Goal: Find specific page/section: Find specific page/section

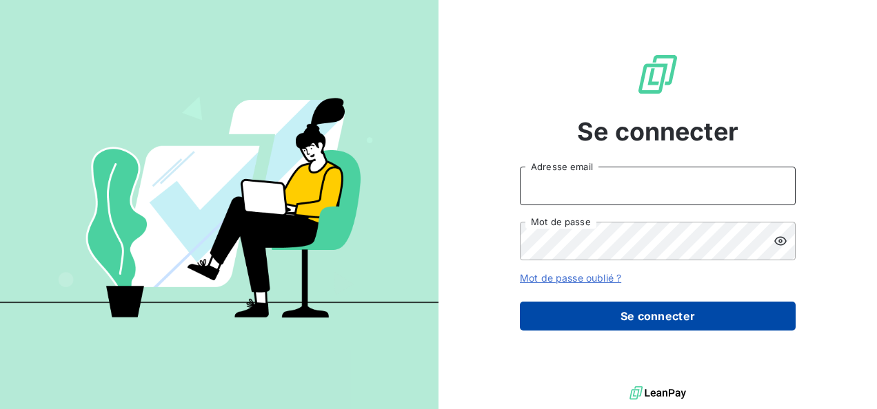
type input "[PERSON_NAME][EMAIL_ADDRESS][DOMAIN_NAME]"
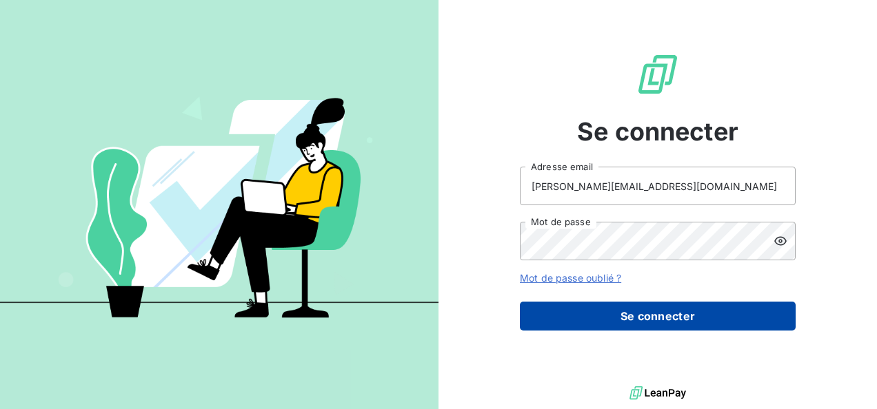
click at [636, 309] on button "Se connecter" at bounding box center [658, 316] width 276 height 29
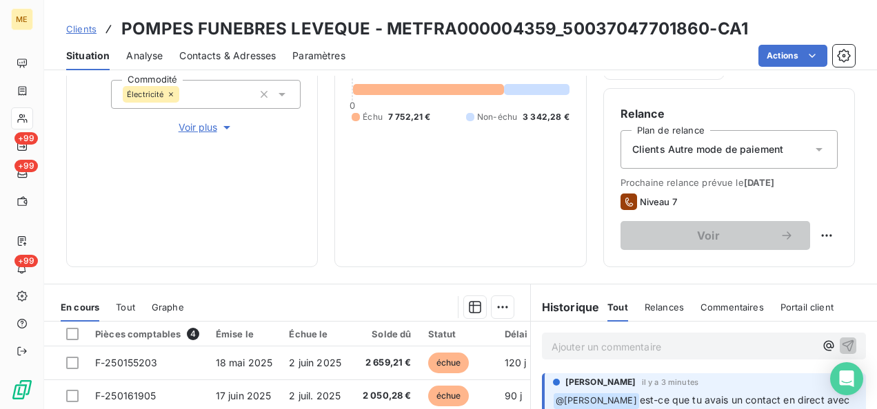
scroll to position [345, 0]
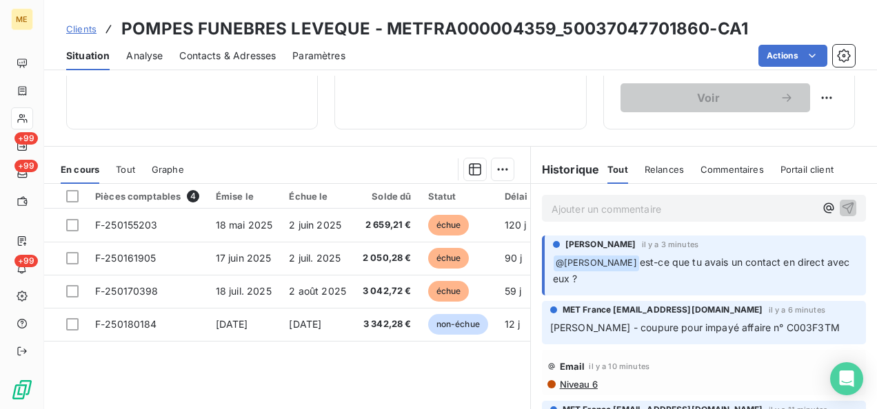
click at [568, 203] on p "Ajouter un commentaire ﻿" at bounding box center [682, 209] width 263 height 17
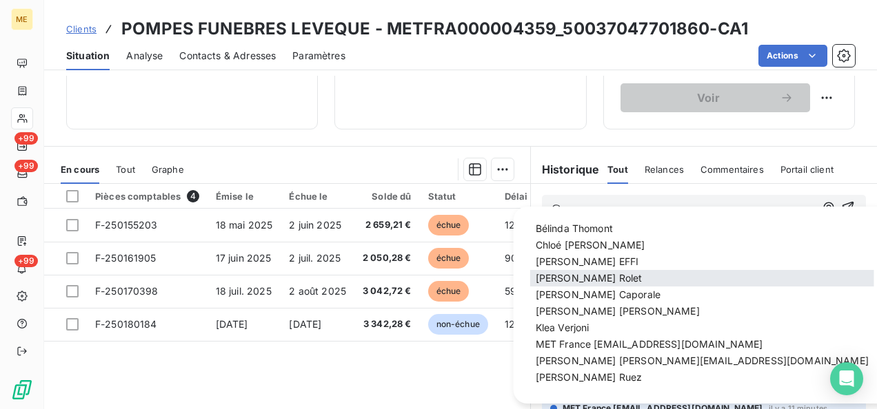
scroll to position [92, 0]
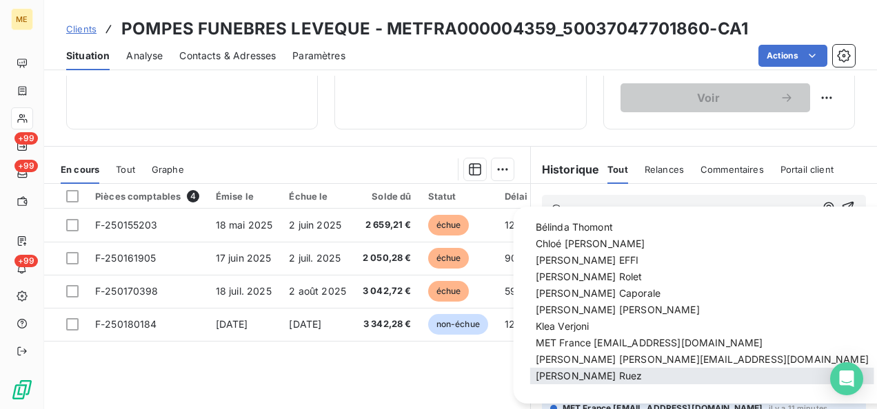
click at [589, 374] on span "[PERSON_NAME]" at bounding box center [589, 376] width 107 height 12
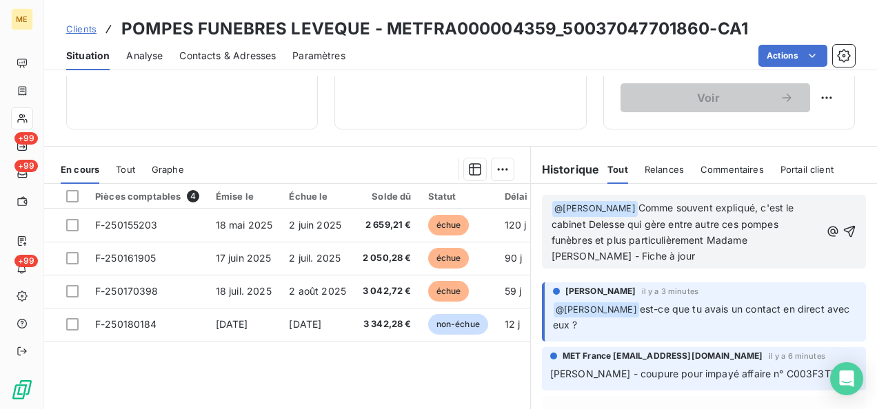
click at [207, 56] on span "Contacts & Adresses" at bounding box center [227, 56] width 97 height 14
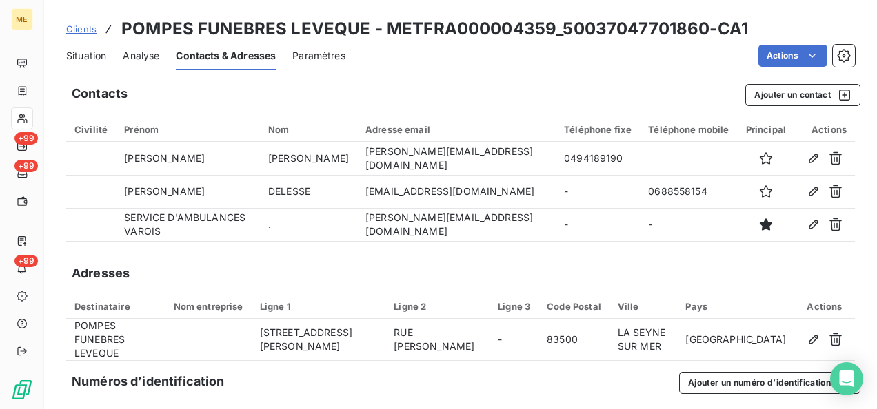
click at [79, 55] on span "Situation" at bounding box center [86, 56] width 40 height 14
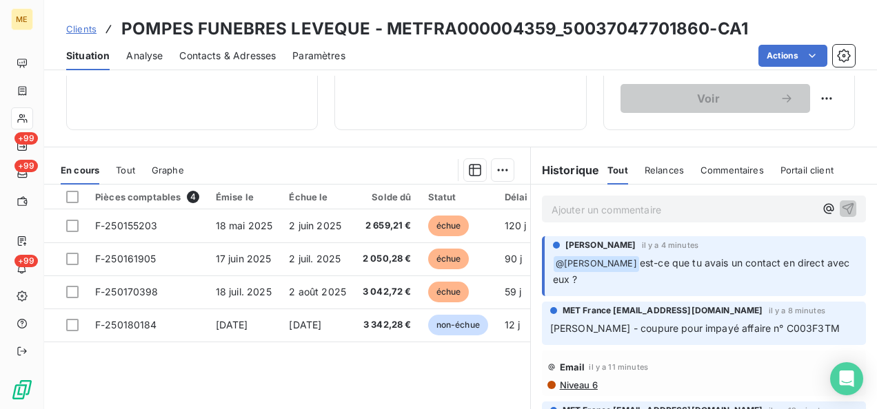
scroll to position [345, 0]
click at [571, 209] on p "Ajouter un commentaire ﻿" at bounding box center [682, 209] width 263 height 17
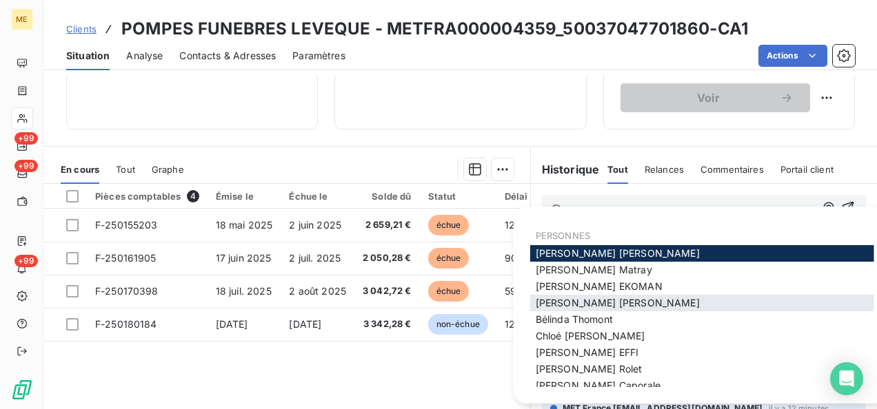
scroll to position [92, 0]
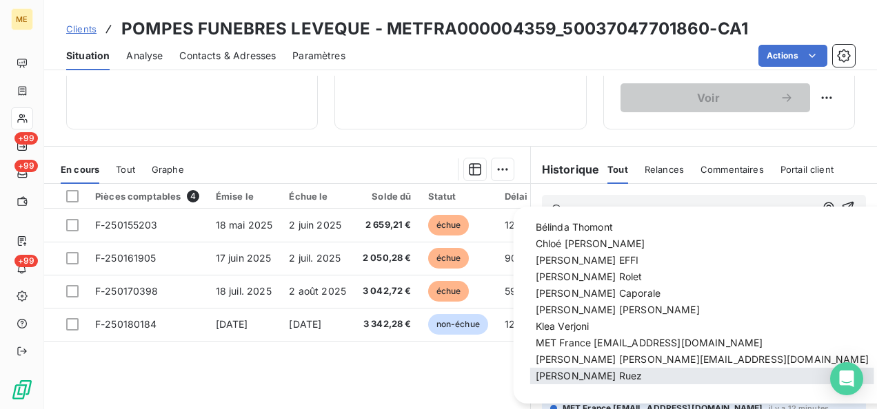
click at [603, 372] on div "[PERSON_NAME]" at bounding box center [702, 376] width 344 height 17
click at [574, 372] on span "[PERSON_NAME]" at bounding box center [589, 376] width 107 height 12
